Goal: Information Seeking & Learning: Learn about a topic

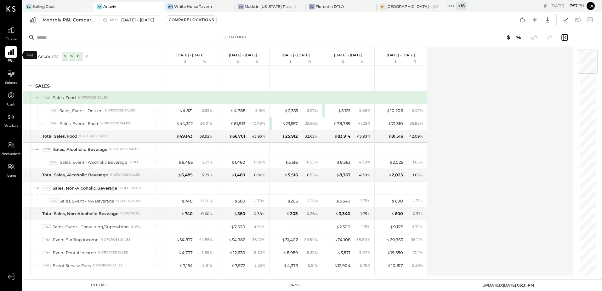
click at [12, 55] on icon at bounding box center [11, 52] width 8 height 8
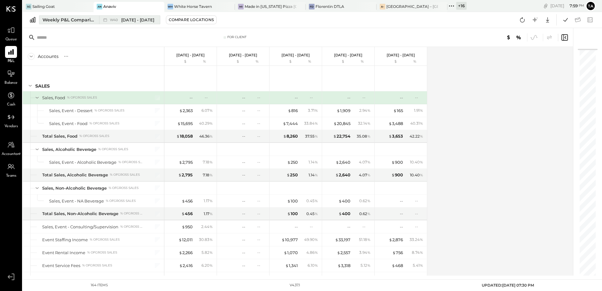
click at [108, 18] on div "W40 [DATE] - [DATE]" at bounding box center [128, 20] width 58 height 8
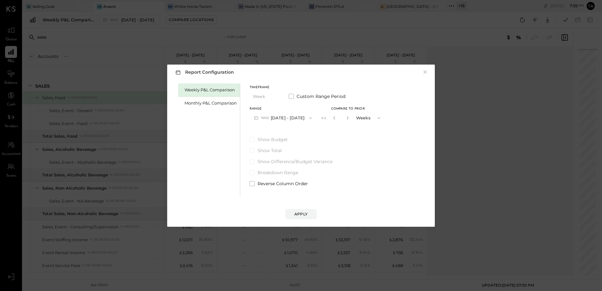
drag, startPoint x: 218, startPoint y: 102, endPoint x: 250, endPoint y: 126, distance: 39.5
click at [218, 102] on div "Monthly P&L Comparison" at bounding box center [210, 103] width 52 height 6
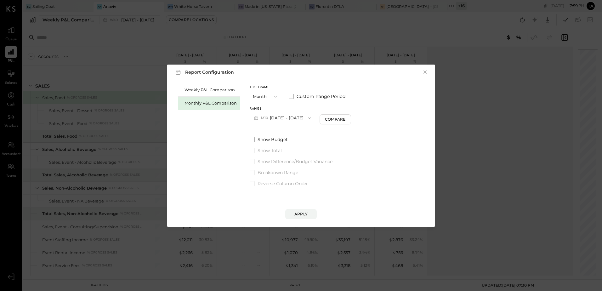
click at [277, 120] on button "M10 [DATE] - [DATE]" at bounding box center [282, 118] width 65 height 12
click at [274, 134] on span "[DATE] - [DATE]" at bounding box center [280, 131] width 30 height 5
click at [339, 116] on div "Compare" at bounding box center [336, 118] width 20 height 5
click at [343, 119] on input "*" at bounding box center [341, 118] width 8 height 10
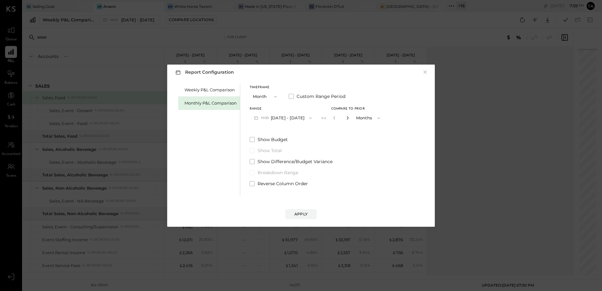
click at [347, 119] on icon "button" at bounding box center [348, 117] width 2 height 3
type input "*"
click at [303, 211] on div "Apply" at bounding box center [300, 213] width 13 height 5
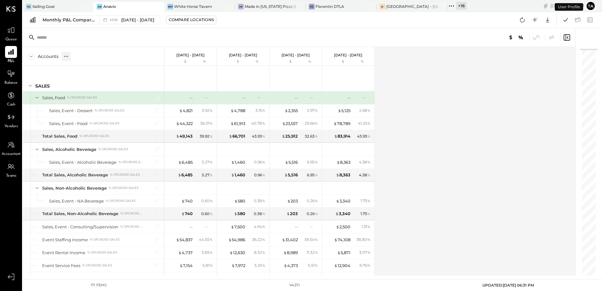
click at [66, 59] on icon at bounding box center [66, 56] width 6 height 6
click at [80, 59] on div "GL" at bounding box center [79, 56] width 6 height 5
click at [466, 185] on div "Accounts S % GL [DATE] - [DATE] $ % [DATE] - [DATE] $ % [DATE] - [DATE] $ % [DA…" at bounding box center [299, 161] width 553 height 229
click at [463, 183] on div "Accounts S % GL [DATE] - [DATE] $ % [DATE] - [DATE] $ % [DATE] - [DATE] $ % [DA…" at bounding box center [299, 161] width 553 height 229
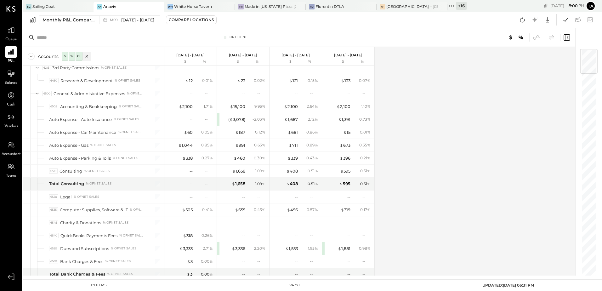
click at [416, 175] on div "Accounts S % GL [DATE] - [DATE] $ % [DATE] - [DATE] $ % [DATE] - [DATE] $ % [DA…" at bounding box center [299, 161] width 553 height 229
click at [522, 22] on icon at bounding box center [522, 19] width 5 height 5
